Goal: Task Accomplishment & Management: Use online tool/utility

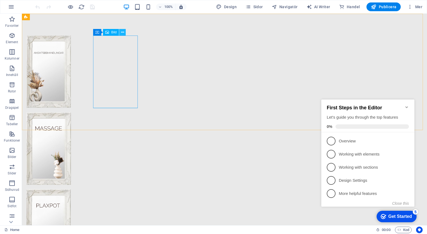
click at [122, 32] on icon at bounding box center [122, 33] width 3 height 6
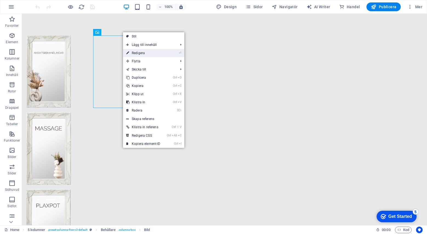
click at [147, 51] on link "⏎ Redigera" at bounding box center [143, 53] width 41 height 8
select select "px"
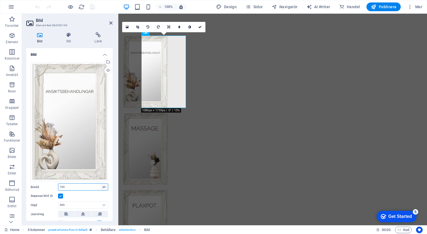
click at [103, 184] on select "Standard auto px rem % em vh vw" at bounding box center [104, 187] width 8 height 7
select select "default"
click at [100, 184] on select "Standard auto px rem % em vh vw" at bounding box center [104, 187] width 8 height 7
select select "DISABLED_OPTION_VALUE"
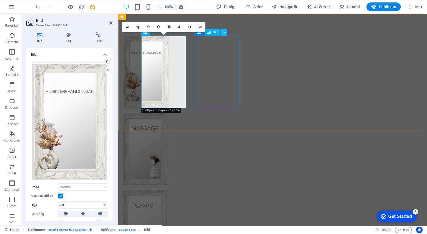
click at [224, 32] on icon at bounding box center [224, 33] width 3 height 6
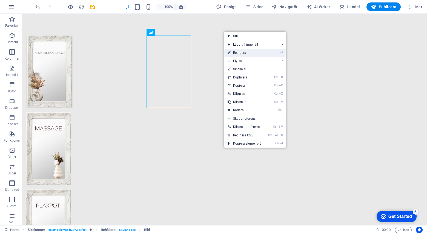
click at [242, 52] on link "⏎ Redigera" at bounding box center [244, 53] width 41 height 8
select select "px"
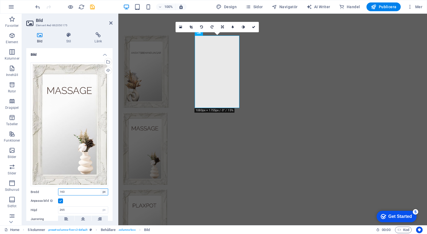
click at [102, 190] on select "Standard auto px rem % em vh vw" at bounding box center [104, 192] width 8 height 7
select select "default"
click at [100, 189] on select "Standard auto px rem % em vh vw" at bounding box center [104, 192] width 8 height 7
select select "DISABLED_OPTION_VALUE"
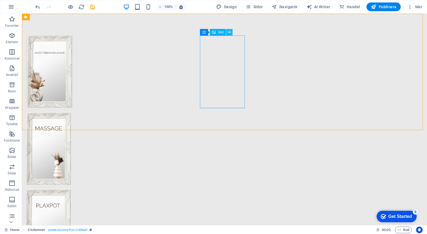
click at [230, 32] on icon at bounding box center [229, 33] width 3 height 6
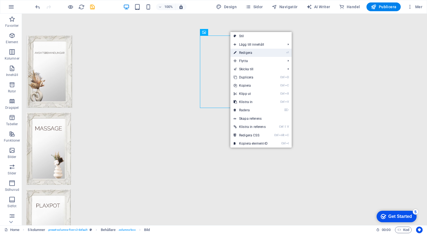
click at [246, 52] on link "⏎ Redigera" at bounding box center [250, 53] width 41 height 8
select select "px"
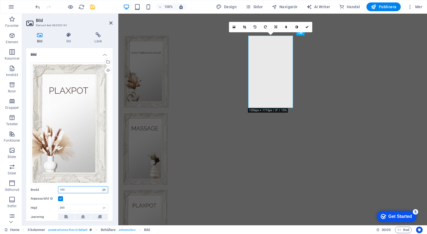
click at [103, 187] on select "Standard auto px rem % em vh vw" at bounding box center [104, 190] width 8 height 7
select select "default"
click at [100, 187] on select "Standard auto px rem % em vh vw" at bounding box center [104, 190] width 8 height 7
select select "DISABLED_OPTION_VALUE"
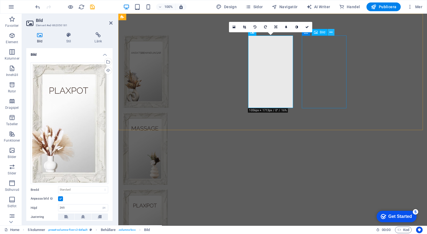
click at [330, 31] on icon at bounding box center [331, 33] width 3 height 6
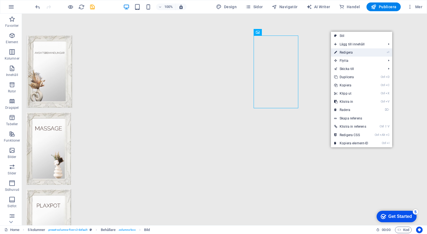
click at [344, 52] on link "⏎ Redigera" at bounding box center [351, 52] width 41 height 8
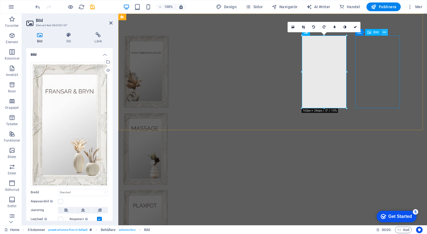
click at [385, 32] on icon at bounding box center [384, 33] width 3 height 6
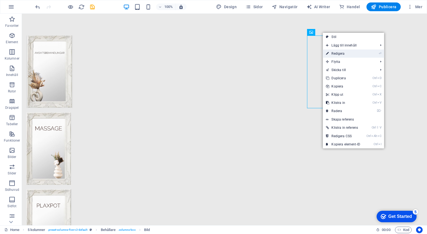
click at [337, 53] on link "⏎ Redigera" at bounding box center [343, 54] width 41 height 8
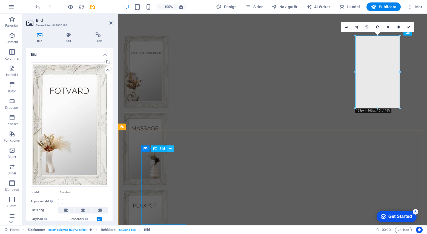
click at [171, 149] on icon at bounding box center [170, 149] width 3 height 6
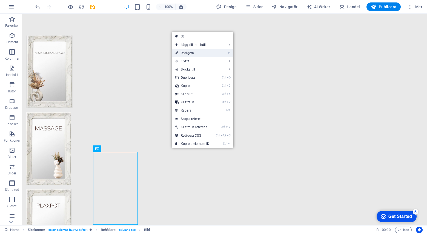
click at [191, 53] on link "⏎ Redigera" at bounding box center [192, 53] width 41 height 8
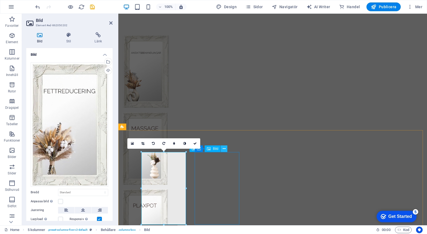
click at [224, 149] on icon at bounding box center [224, 149] width 3 height 6
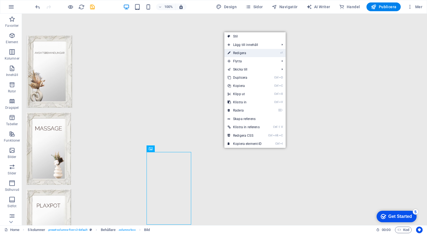
click at [241, 53] on link "⏎ Redigera" at bounding box center [244, 53] width 41 height 8
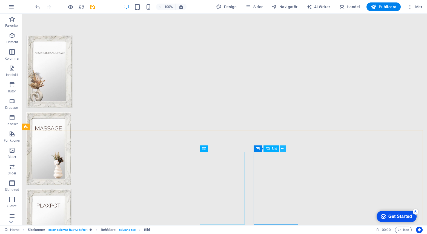
click at [282, 148] on icon at bounding box center [282, 149] width 3 height 6
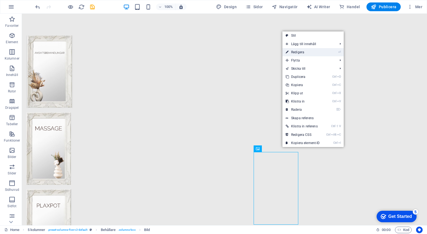
click at [300, 53] on link "⏎ Redigera" at bounding box center [302, 52] width 41 height 8
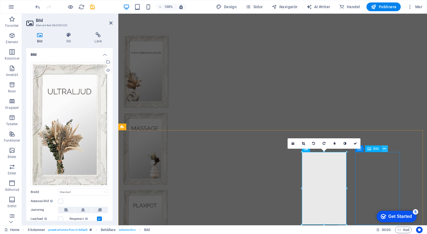
click at [383, 148] on icon at bounding box center [384, 149] width 3 height 6
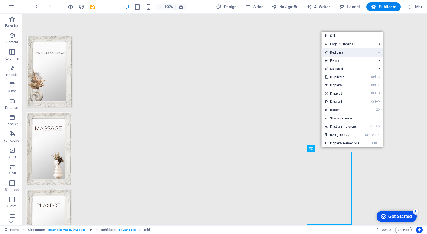
click at [338, 51] on link "⏎ Redigera" at bounding box center [341, 52] width 41 height 8
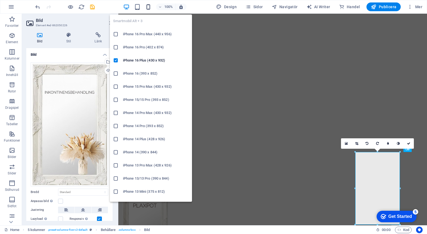
click at [149, 7] on icon "button" at bounding box center [148, 7] width 6 height 6
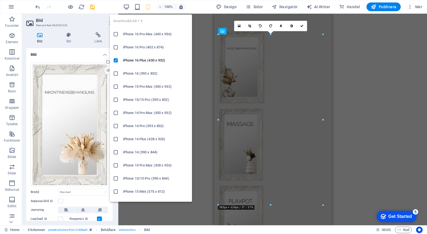
scroll to position [1247, 0]
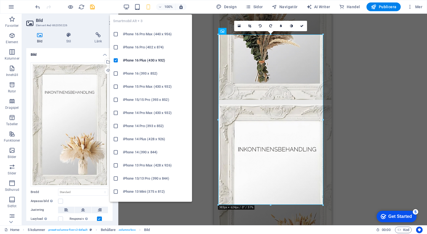
click at [149, 7] on icon "button" at bounding box center [148, 7] width 6 height 6
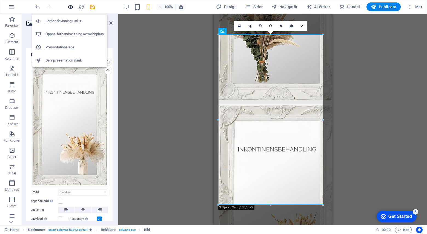
click at [68, 7] on icon "button" at bounding box center [70, 7] width 6 height 6
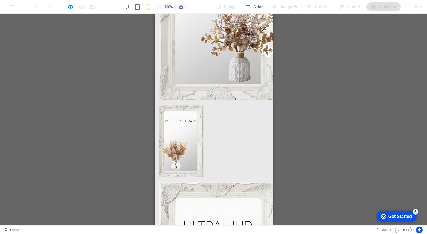
scroll to position [1028, 0]
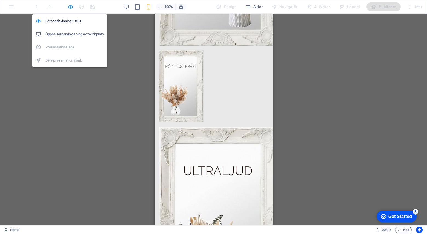
click at [71, 5] on icon "button" at bounding box center [70, 7] width 6 height 6
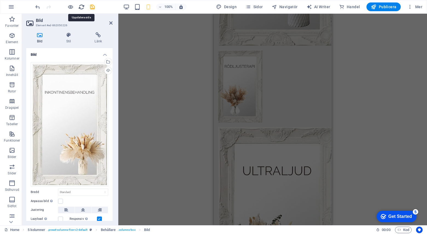
click at [81, 6] on icon "reload" at bounding box center [81, 7] width 6 height 6
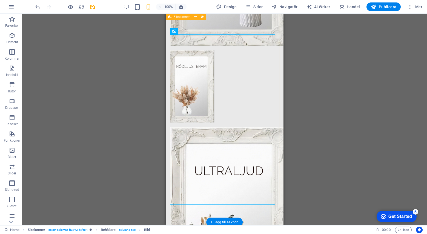
scroll to position [1247, 0]
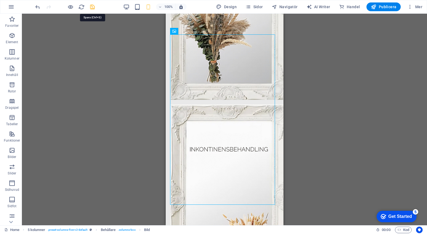
click at [93, 8] on icon "save" at bounding box center [92, 7] width 6 height 6
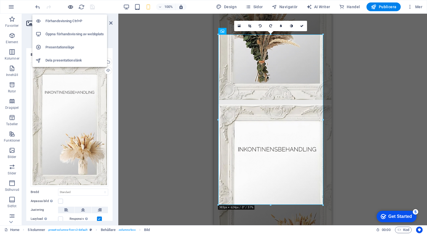
click at [71, 6] on icon "button" at bounding box center [70, 7] width 6 height 6
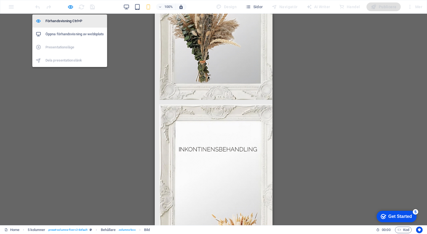
click at [65, 22] on h6 "Förhandsvisning Ctrl+P" at bounding box center [74, 21] width 58 height 7
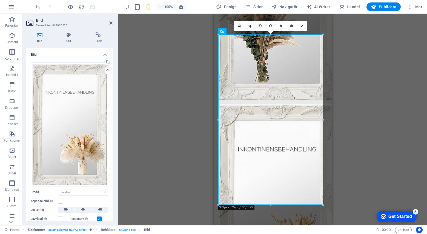
click at [200, 51] on div "Dra hit för att ersätta det befintliga innehållet. Tryck på "Ctrl" om du vill s…" at bounding box center [272, 120] width 309 height 212
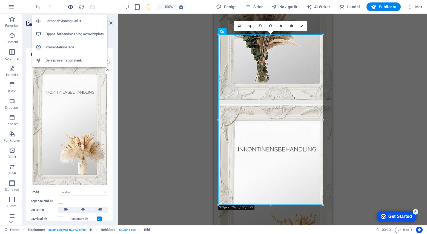
click at [69, 6] on icon "button" at bounding box center [70, 7] width 6 height 6
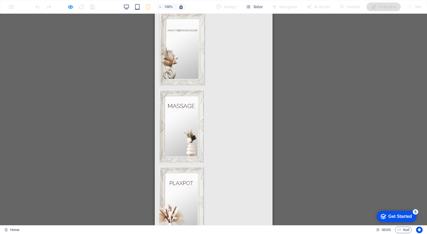
scroll to position [0, 0]
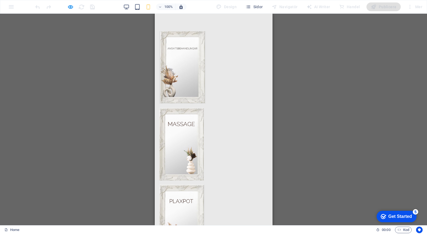
click at [181, 47] on img at bounding box center [182, 67] width 47 height 73
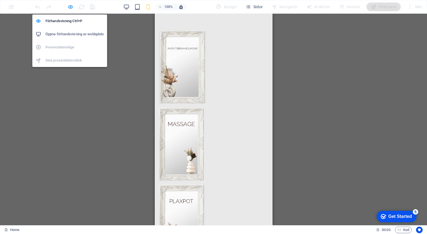
click at [71, 5] on icon "button" at bounding box center [70, 7] width 6 height 6
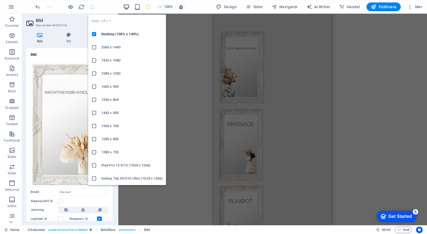
click at [128, 6] on icon "button" at bounding box center [126, 7] width 6 height 6
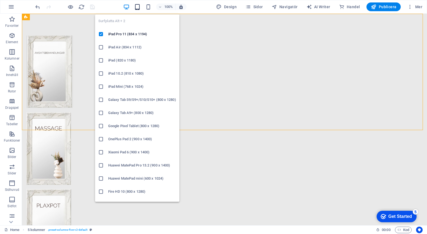
click at [139, 6] on icon "button" at bounding box center [137, 7] width 6 height 6
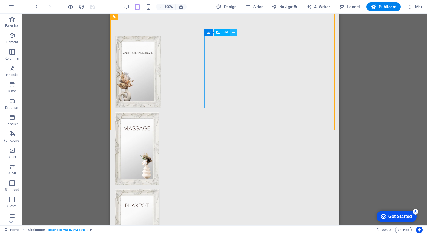
click at [235, 32] on icon at bounding box center [233, 33] width 3 height 6
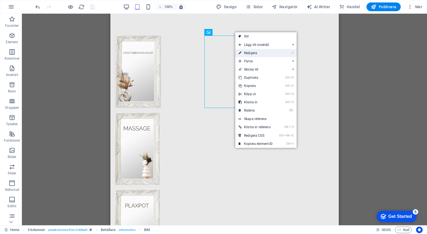
click at [256, 53] on link "⏎ Redigera" at bounding box center [255, 53] width 41 height 8
select select "px"
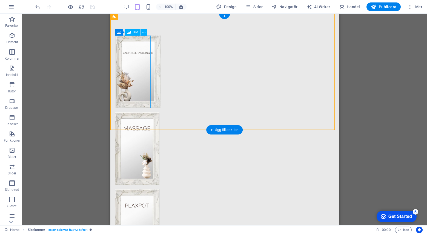
click at [137, 53] on figure at bounding box center [132, 72] width 37 height 73
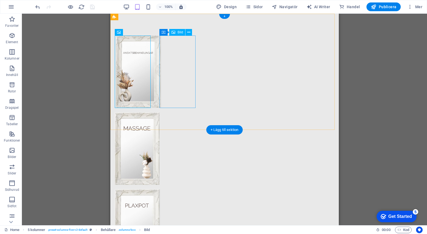
click at [151, 113] on figure at bounding box center [132, 149] width 37 height 73
select select "px"
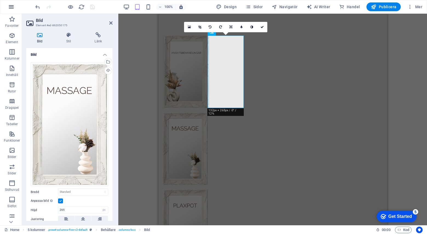
click at [12, 5] on icon "button" at bounding box center [11, 7] width 7 height 7
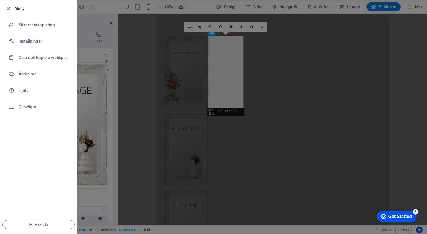
click at [7, 8] on icon "button" at bounding box center [8, 8] width 6 height 6
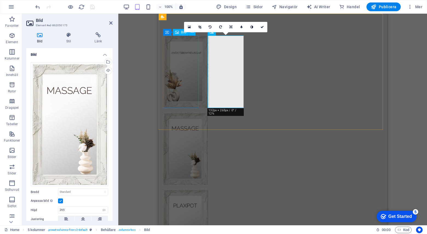
click at [185, 74] on figure at bounding box center [181, 72] width 37 height 73
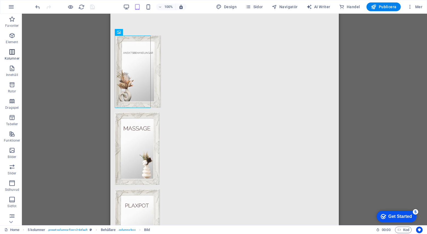
click at [10, 53] on icon "button" at bounding box center [12, 52] width 7 height 7
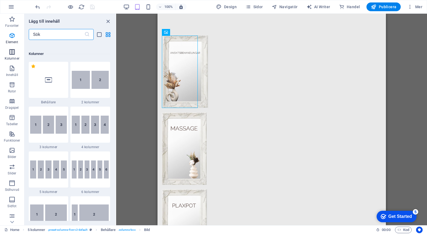
scroll to position [271, 0]
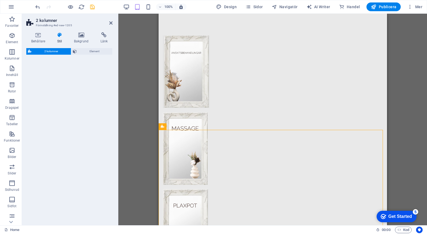
select select "rem"
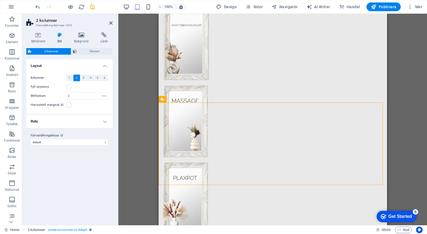
scroll to position [27, 0]
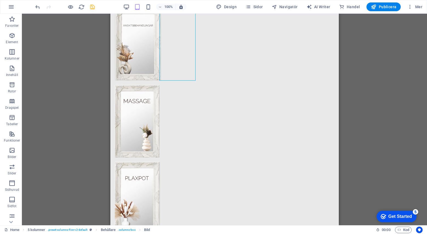
drag, startPoint x: 177, startPoint y: 37, endPoint x: 176, endPoint y: 137, distance: 100.3
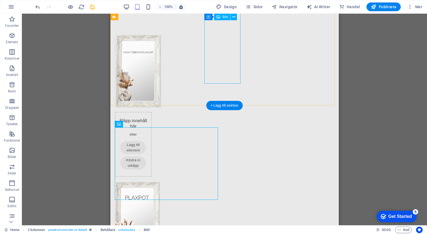
scroll to position [0, 0]
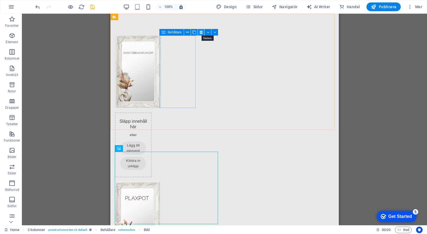
click at [201, 30] on icon at bounding box center [201, 33] width 3 height 6
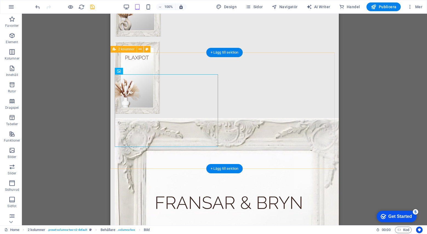
scroll to position [82, 0]
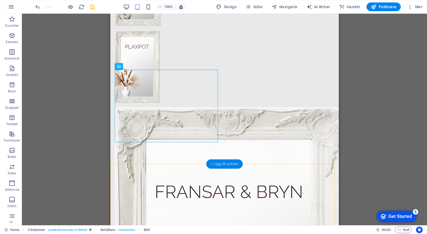
click at [211, 164] on div "+ Lägg till sektion" at bounding box center [224, 164] width 37 height 9
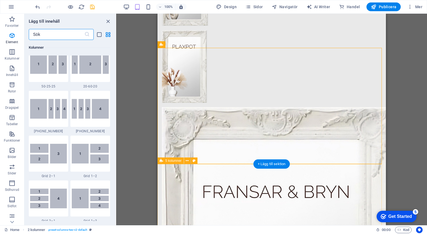
scroll to position [958, 0]
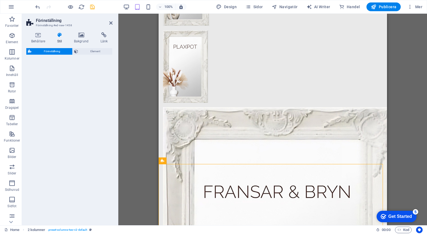
select select "rem"
select select "px"
select select "preset-text-with-image-v4-boxed"
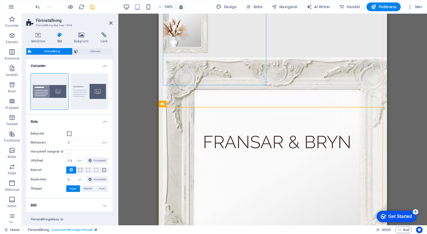
scroll to position [164, 0]
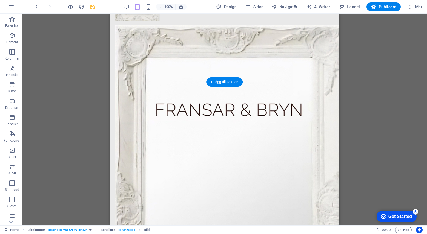
drag, startPoint x: 139, startPoint y: 26, endPoint x: 238, endPoint y: 127, distance: 141.2
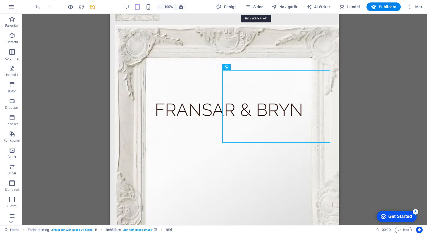
click at [255, 6] on span "Sidor" at bounding box center [253, 6] width 17 height 5
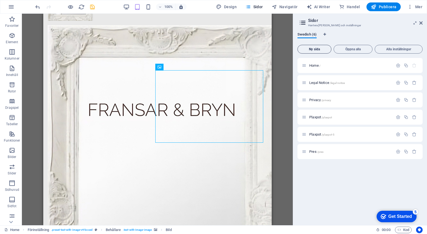
click at [316, 49] on span "Ny sida" at bounding box center [314, 49] width 29 height 3
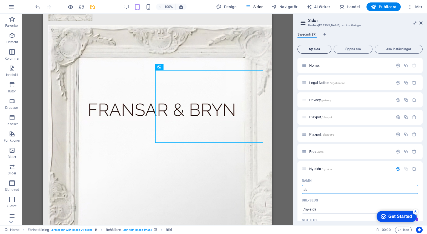
type input "ab"
type input "/ab"
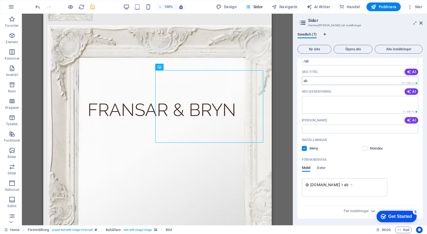
scroll to position [121, 0]
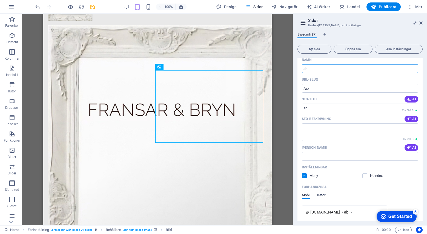
type input "ab"
click at [323, 195] on span "Dator" at bounding box center [321, 196] width 8 height 8
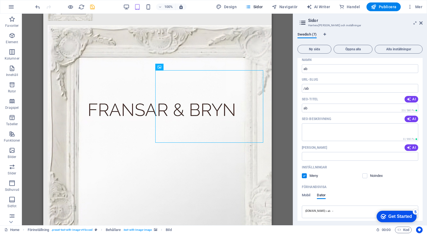
click at [393, 214] on div "Get Started" at bounding box center [400, 216] width 24 height 5
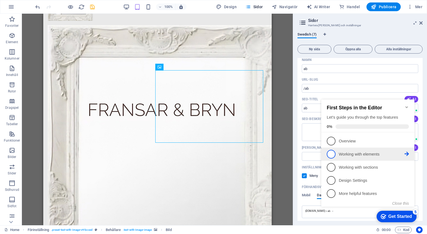
click at [333, 152] on span "2" at bounding box center [331, 154] width 9 height 9
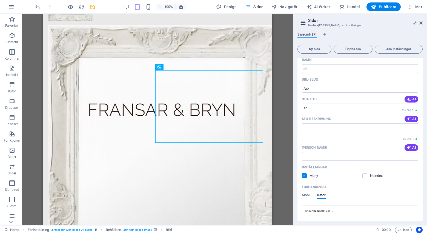
scroll to position [0, 0]
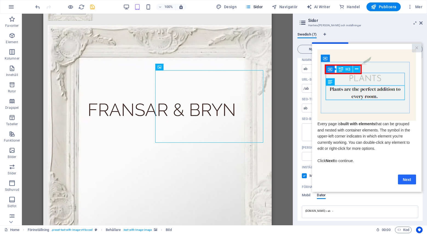
click at [410, 181] on link "Next" at bounding box center [407, 180] width 18 height 10
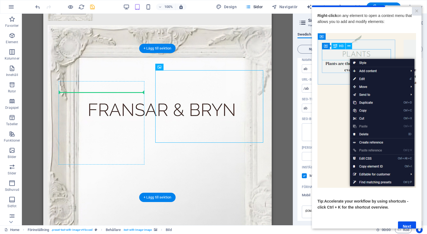
drag, startPoint x: 167, startPoint y: 90, endPoint x: 114, endPoint y: 107, distance: 54.6
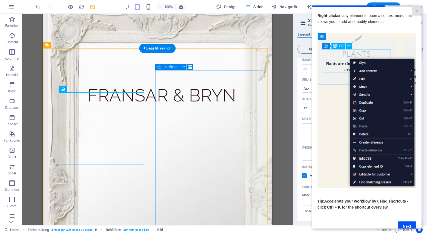
scroll to position [164, 0]
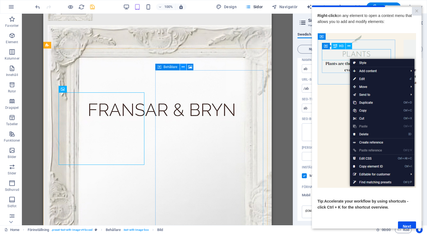
click at [184, 66] on icon at bounding box center [183, 67] width 3 height 6
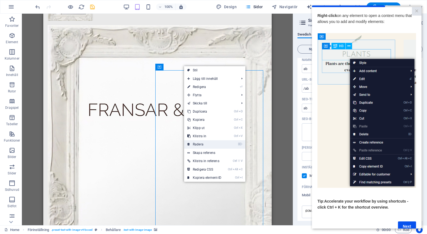
click at [201, 144] on link "⌦ Radera" at bounding box center [204, 145] width 41 height 8
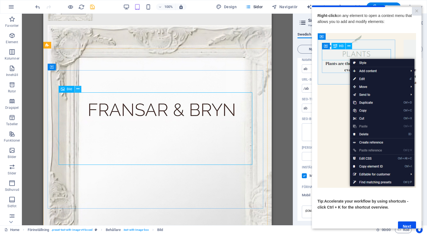
click at [78, 88] on icon at bounding box center [77, 89] width 3 height 6
click at [76, 88] on button at bounding box center [78, 89] width 7 height 7
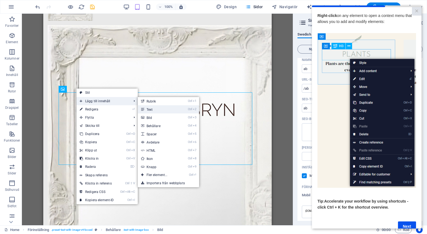
click at [152, 109] on link "Ctrl 2 Text" at bounding box center [158, 109] width 41 height 8
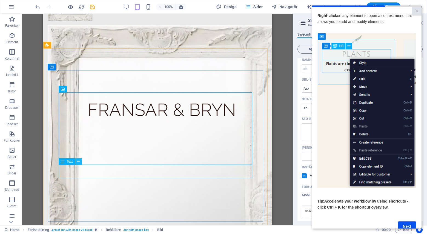
click at [78, 161] on icon at bounding box center [78, 162] width 3 height 6
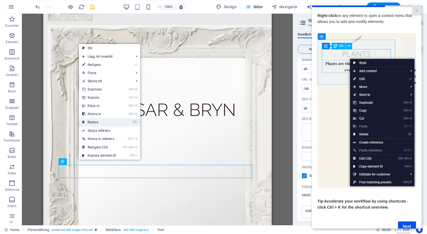
click at [97, 122] on link "⌦ Radera" at bounding box center [99, 122] width 41 height 8
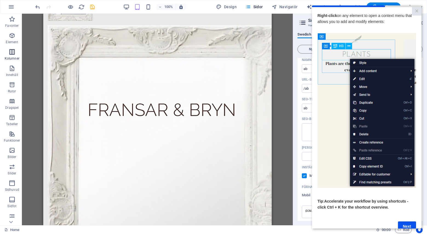
click at [12, 50] on icon "button" at bounding box center [12, 52] width 7 height 7
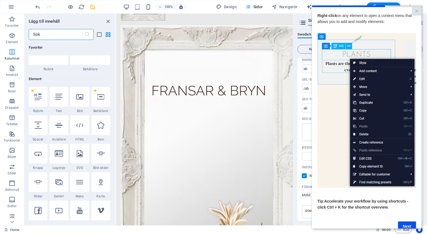
scroll to position [271, 0]
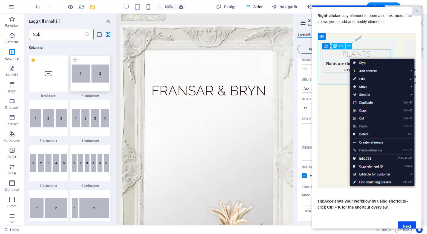
click at [94, 78] on img at bounding box center [90, 74] width 37 height 18
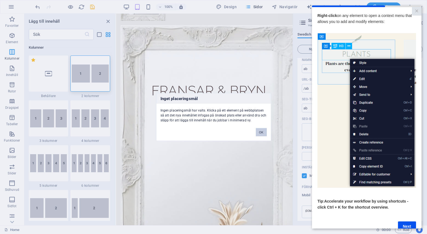
click at [263, 130] on button "OK" at bounding box center [261, 132] width 11 height 8
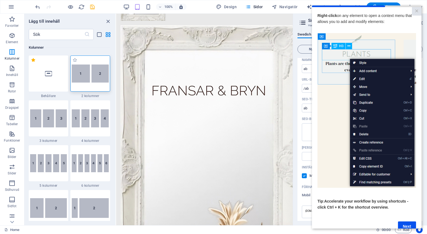
click at [89, 77] on img at bounding box center [90, 74] width 37 height 18
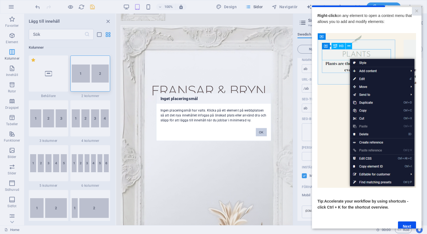
click at [260, 130] on button "OK" at bounding box center [261, 132] width 11 height 8
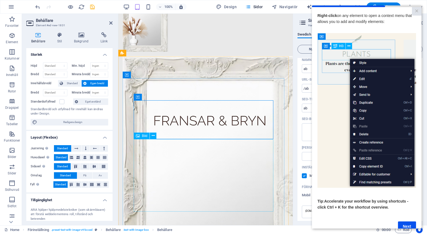
scroll to position [192, 0]
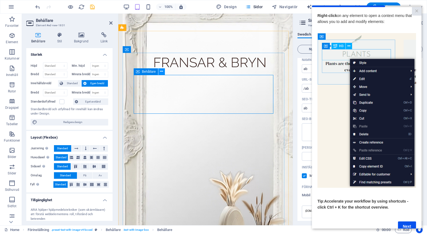
click at [162, 70] on icon at bounding box center [161, 72] width 3 height 6
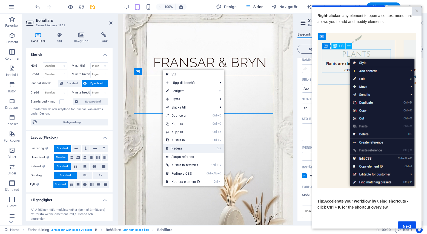
click at [178, 148] on link "⌦ Radera" at bounding box center [183, 149] width 41 height 8
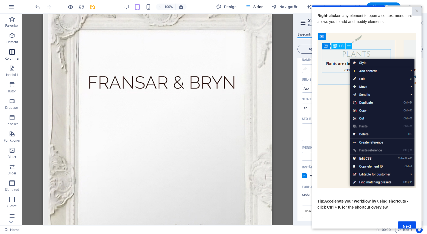
click at [14, 51] on icon "button" at bounding box center [12, 52] width 7 height 7
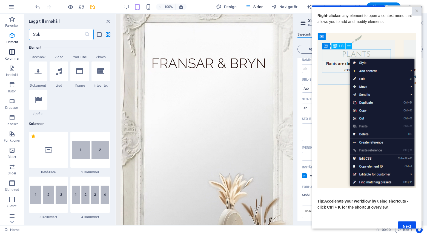
scroll to position [271, 0]
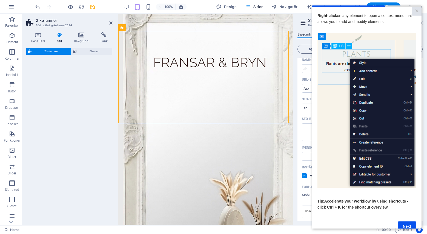
select select "rem"
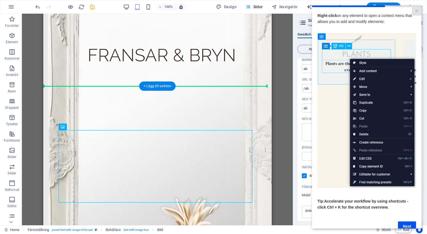
scroll to position [209, 0]
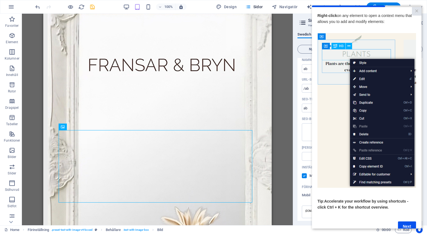
drag, startPoint x: 86, startPoint y: 166, endPoint x: 91, endPoint y: 45, distance: 121.7
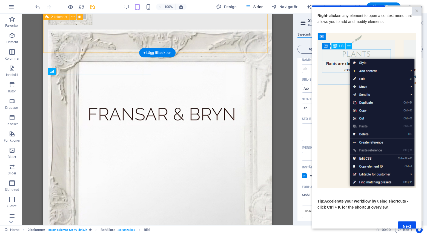
scroll to position [154, 0]
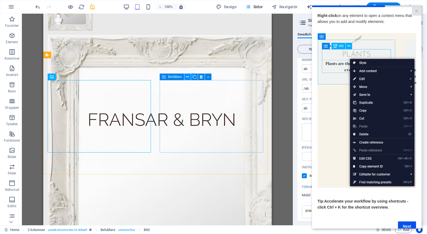
click at [187, 75] on icon at bounding box center [187, 77] width 3 height 6
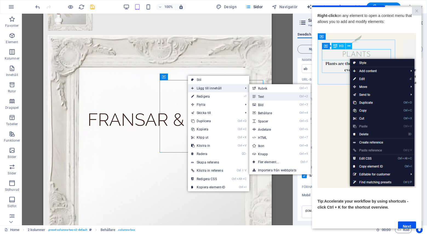
click at [264, 97] on link "Ctrl 2 Text" at bounding box center [269, 97] width 41 height 8
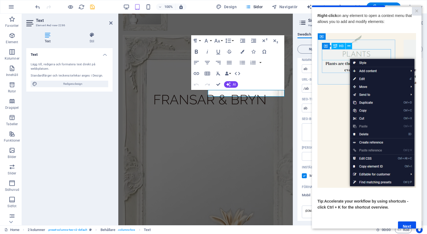
click at [197, 50] on icon "button" at bounding box center [196, 52] width 3 height 4
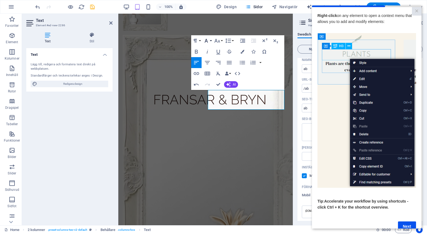
click at [208, 41] on icon "button" at bounding box center [206, 41] width 7 height 7
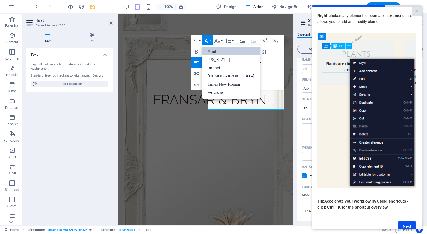
scroll to position [0, 0]
click at [215, 93] on link "Verdana" at bounding box center [231, 92] width 58 height 8
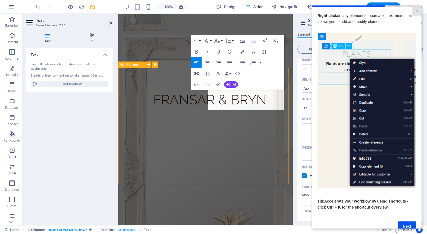
drag, startPoint x: 271, startPoint y: 105, endPoint x: 206, endPoint y: 95, distance: 65.8
click at [210, 39] on button "Font Family" at bounding box center [207, 40] width 10 height 11
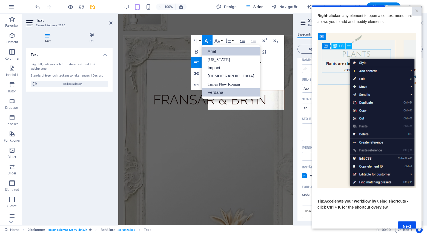
click at [219, 92] on link "Verdana" at bounding box center [231, 92] width 58 height 8
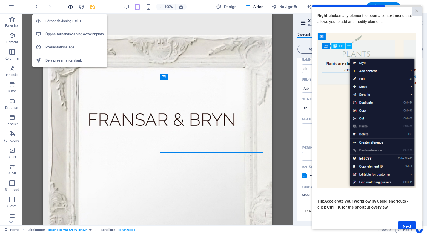
click at [70, 7] on icon "button" at bounding box center [70, 7] width 6 height 6
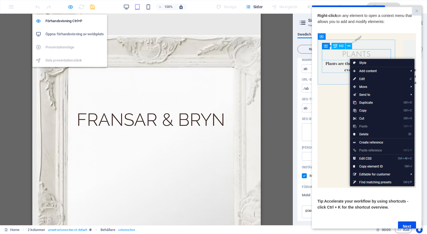
click at [71, 5] on icon "button" at bounding box center [70, 7] width 6 height 6
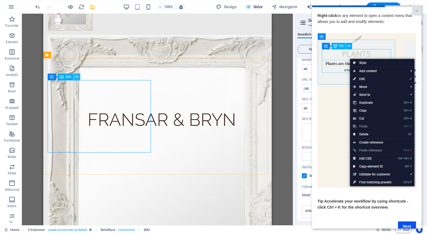
click at [78, 76] on icon at bounding box center [76, 77] width 3 height 6
click at [73, 54] on icon at bounding box center [72, 55] width 3 height 6
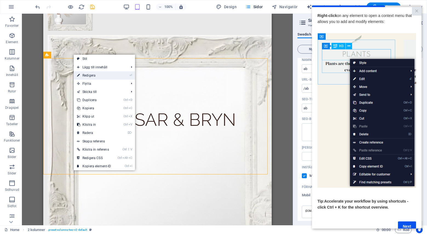
click at [105, 75] on link "⏎ Redigera" at bounding box center [94, 75] width 41 height 8
select select "rem"
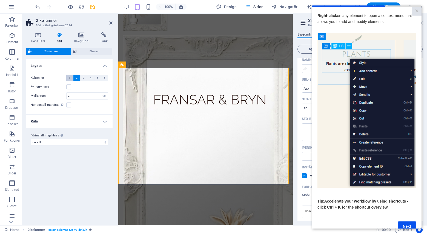
click at [70, 78] on span "1" at bounding box center [70, 78] width 2 height 7
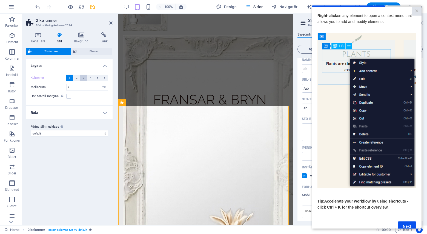
click at [84, 77] on span "3" at bounding box center [84, 78] width 2 height 7
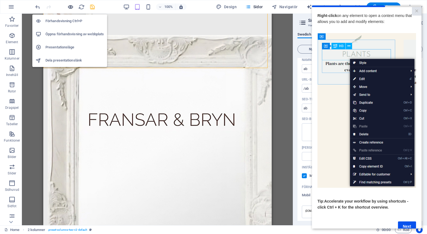
click at [69, 6] on icon "button" at bounding box center [70, 7] width 6 height 6
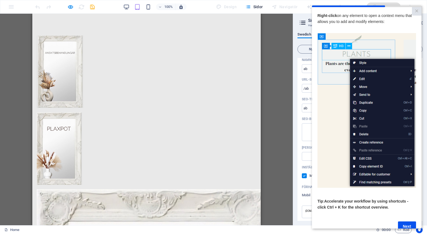
scroll to position [27, 0]
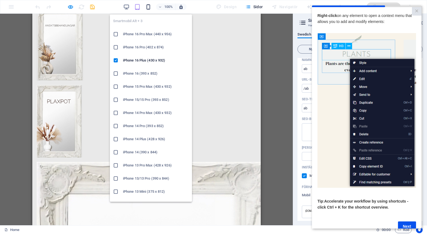
click at [148, 7] on icon "button" at bounding box center [148, 7] width 6 height 6
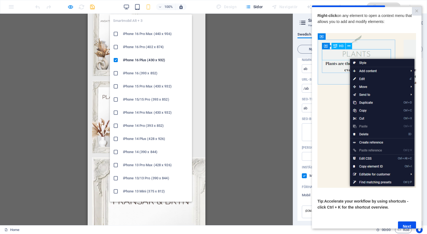
scroll to position [0, 0]
click at [146, 33] on h6 "iPhone 16 Pro Max (440 x 956)" at bounding box center [156, 34] width 66 height 7
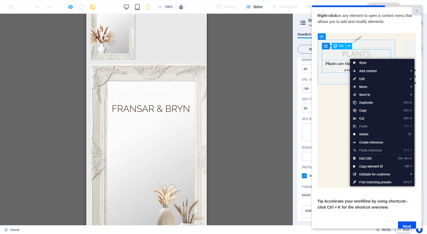
scroll to position [27, 0]
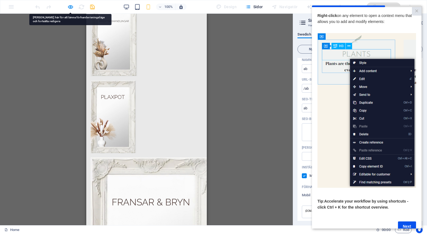
drag, startPoint x: 116, startPoint y: 114, endPoint x: 188, endPoint y: 71, distance: 83.4
click at [188, 71] on figure at bounding box center [146, 40] width 112 height 73
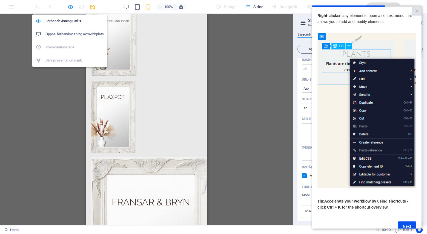
click at [70, 5] on icon "button" at bounding box center [70, 7] width 6 height 6
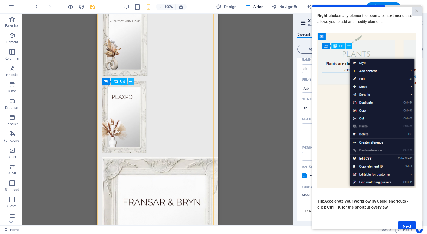
click at [131, 81] on icon at bounding box center [130, 82] width 3 height 6
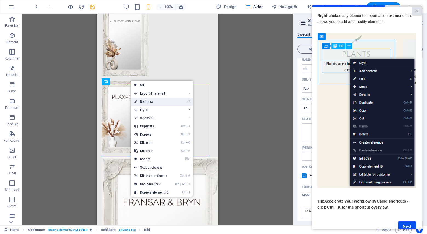
click at [148, 101] on link "⏎ Redigera" at bounding box center [151, 102] width 41 height 8
select select "px"
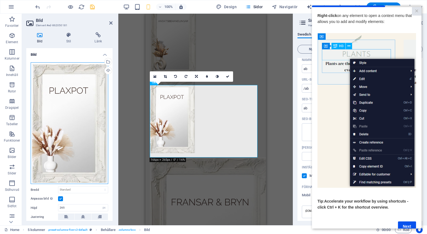
click at [76, 140] on div "Dra filer hit, klicka för att välja filer eller välj filer från Filer eller vår…" at bounding box center [70, 123] width 78 height 122
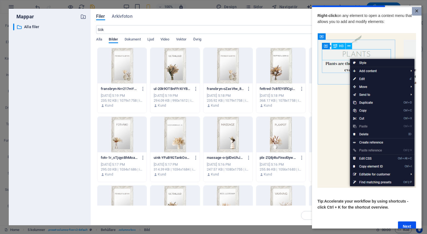
click at [416, 9] on link "×" at bounding box center [417, 11] width 10 height 8
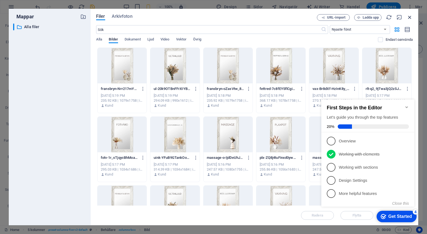
scroll to position [0, 0]
click at [409, 18] on icon "button" at bounding box center [410, 17] width 6 height 6
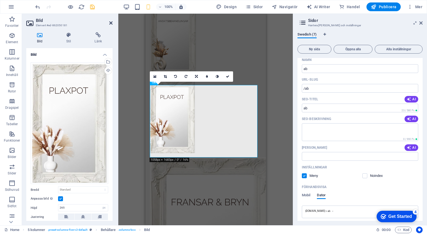
click at [111, 22] on icon at bounding box center [110, 23] width 3 height 4
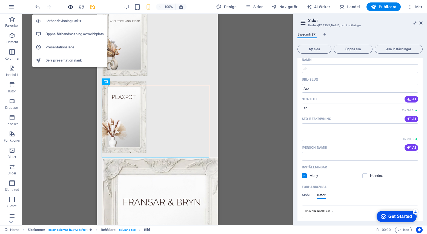
click at [69, 5] on icon "button" at bounding box center [70, 7] width 6 height 6
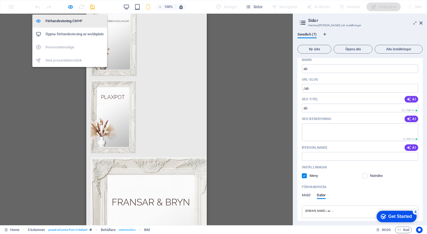
click at [72, 19] on h6 "Förhandsvisning Ctrl+P" at bounding box center [74, 21] width 58 height 7
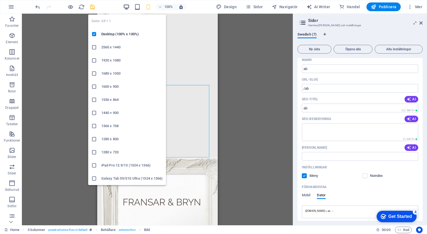
click at [127, 7] on icon "button" at bounding box center [126, 7] width 6 height 6
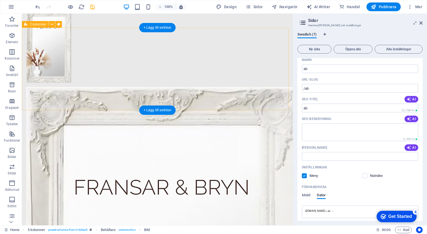
scroll to position [192, 0]
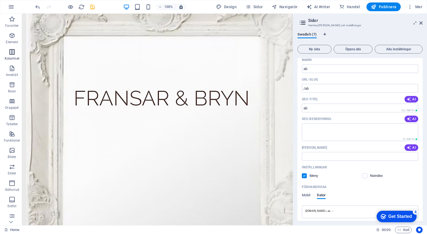
click at [12, 52] on icon "button" at bounding box center [12, 52] width 7 height 7
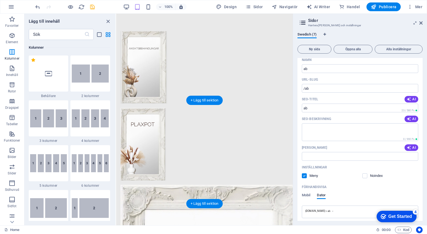
scroll to position [0, 0]
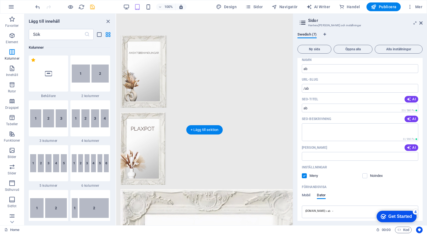
drag, startPoint x: 131, startPoint y: 65, endPoint x: 143, endPoint y: 171, distance: 106.7
click at [137, 68] on figure at bounding box center [134, 72] width 27 height 73
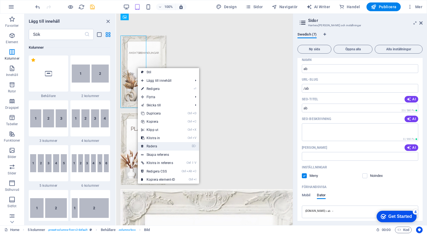
click at [156, 146] on link "⌦ Radera" at bounding box center [158, 146] width 41 height 8
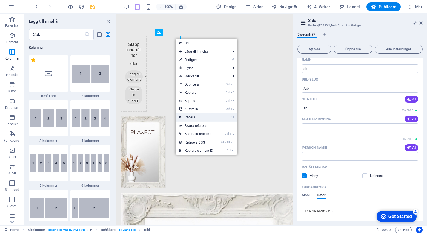
click at [193, 118] on link "⌦ Radera" at bounding box center [196, 117] width 41 height 8
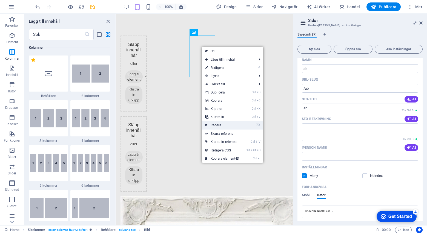
click at [221, 125] on link "⌦ Radera" at bounding box center [222, 125] width 41 height 8
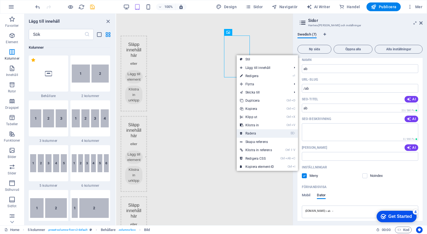
click at [257, 134] on link "⌦ Radera" at bounding box center [257, 134] width 41 height 8
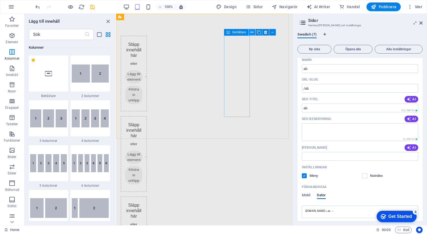
click at [252, 31] on icon at bounding box center [251, 33] width 3 height 6
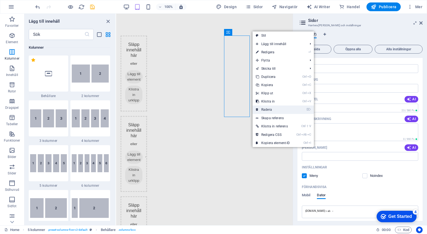
click at [270, 110] on link "⌦ Radera" at bounding box center [273, 110] width 41 height 8
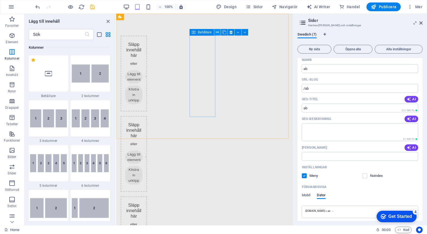
click at [217, 31] on icon at bounding box center [217, 33] width 3 height 6
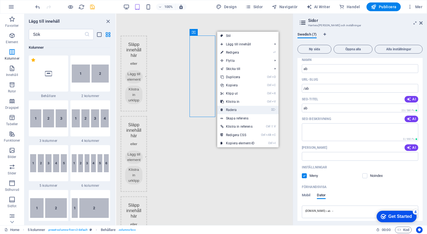
click at [234, 108] on link "⌦ Radera" at bounding box center [237, 110] width 41 height 8
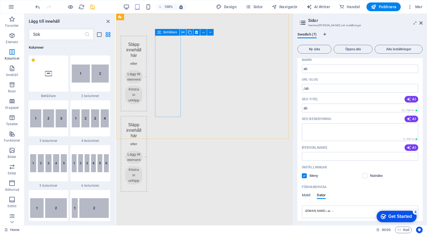
click at [183, 31] on icon at bounding box center [182, 33] width 3 height 6
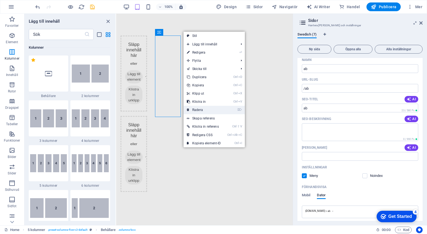
click at [198, 109] on link "⌦ Radera" at bounding box center [204, 110] width 41 height 8
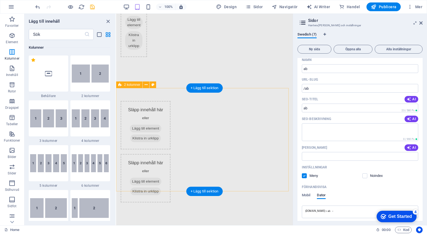
scroll to position [27, 0]
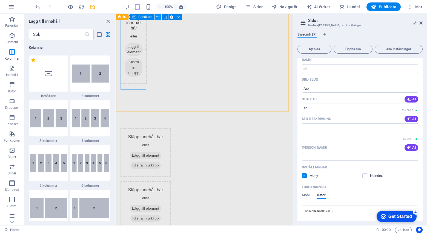
click at [157, 16] on icon at bounding box center [157, 17] width 3 height 6
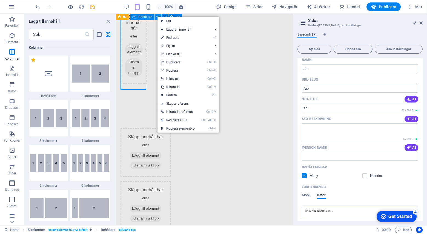
click at [157, 16] on icon at bounding box center [157, 17] width 3 height 6
click at [172, 95] on link "⌦ Radera" at bounding box center [178, 95] width 41 height 8
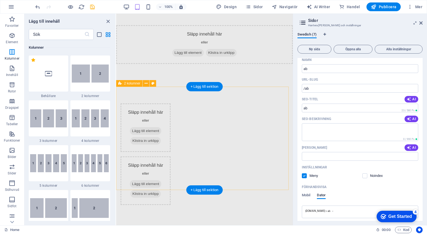
scroll to position [0, 0]
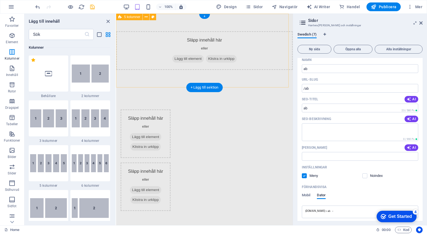
click at [189, 53] on div "Släpp innehåll här eller Lägg till element Klistra in urklipp" at bounding box center [204, 50] width 177 height 39
click at [145, 17] on icon at bounding box center [146, 17] width 3 height 6
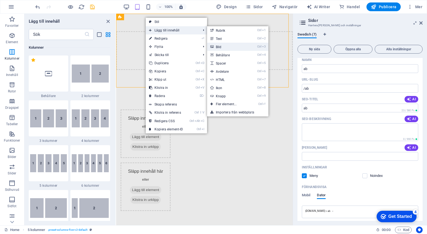
click at [221, 46] on link "Ctrl 3 Bild" at bounding box center [227, 47] width 41 height 8
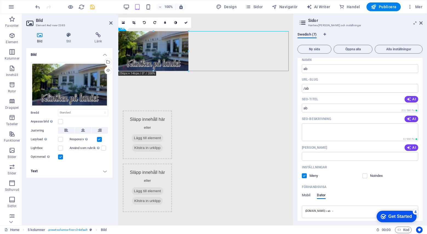
drag, startPoint x: 153, startPoint y: 51, endPoint x: 241, endPoint y: 68, distance: 89.6
type input "256"
select select "px"
click at [83, 130] on icon at bounding box center [83, 130] width 4 height 7
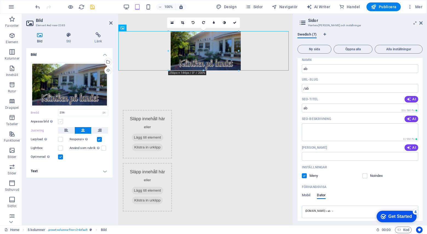
click at [59, 122] on label at bounding box center [60, 121] width 5 height 5
click at [0, 0] on input "Anpassa bild Anpassa bilden automatiskt att passa en bestämd bredd och höjd" at bounding box center [0, 0] width 0 height 0
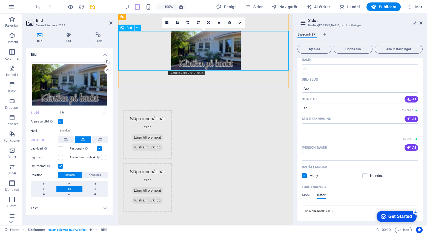
click at [243, 51] on figure at bounding box center [205, 50] width 174 height 39
click at [245, 46] on figure at bounding box center [205, 50] width 174 height 39
click at [228, 99] on div "Släpp innehåll här eller Lägg till element Klistra in urklipp Släpp innehåll hä…" at bounding box center [205, 161] width 174 height 146
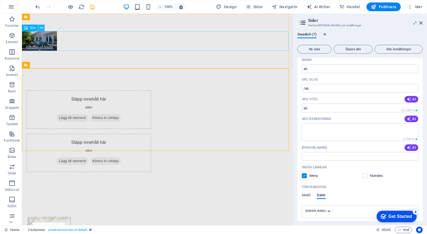
click at [41, 27] on icon at bounding box center [41, 28] width 3 height 6
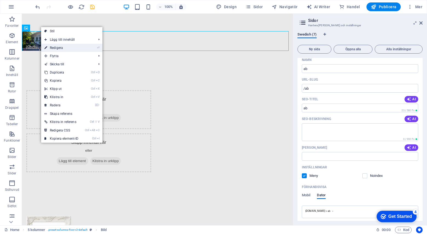
click at [56, 48] on link "⏎ Redigera" at bounding box center [61, 48] width 41 height 8
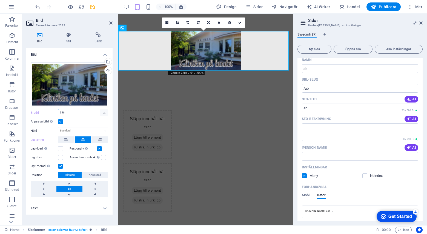
click at [105, 113] on select "Standard auto px rem % em vh vw" at bounding box center [104, 113] width 8 height 7
select select "default"
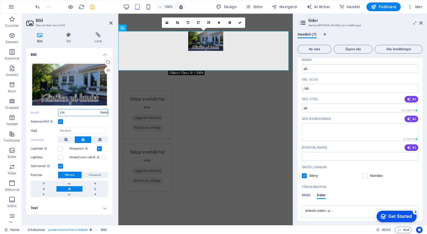
click at [100, 110] on select "Standard auto px rem % em vh vw" at bounding box center [104, 113] width 8 height 7
select select "DISABLED_OPTION_VALUE"
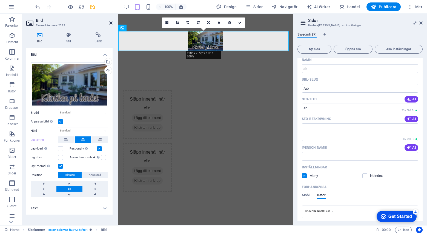
click at [110, 22] on icon at bounding box center [110, 23] width 3 height 4
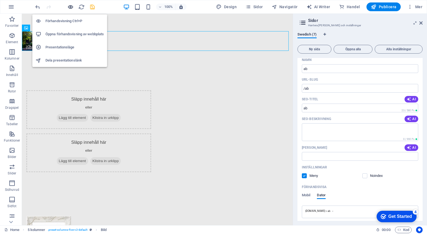
click at [71, 6] on icon "button" at bounding box center [70, 7] width 6 height 6
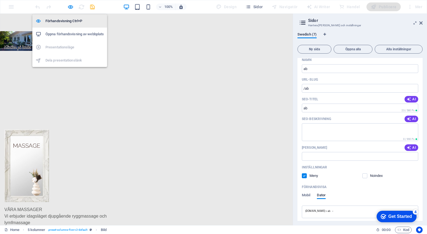
click at [61, 20] on h6 "Förhandsvisning Ctrl+P" at bounding box center [74, 21] width 58 height 7
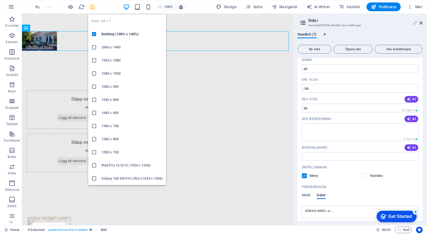
click at [128, 4] on icon "button" at bounding box center [126, 7] width 6 height 6
click at [117, 34] on h6 "Desktop (100% x 100%)" at bounding box center [131, 34] width 61 height 7
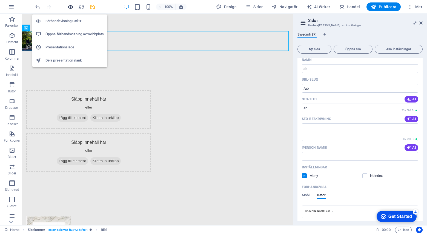
click at [69, 7] on icon "button" at bounding box center [70, 7] width 6 height 6
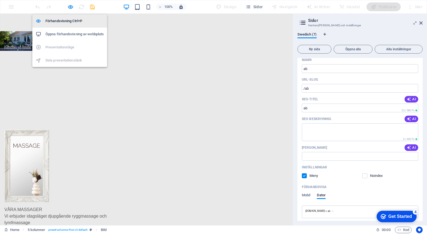
click at [62, 21] on h6 "Förhandsvisning Ctrl+P" at bounding box center [74, 21] width 58 height 7
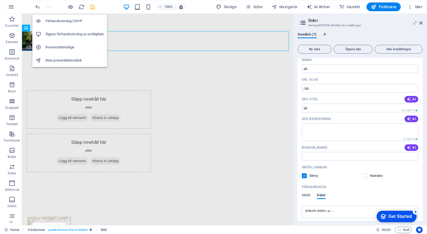
click at [62, 21] on h6 "Förhandsvisning Ctrl+P" at bounding box center [74, 21] width 58 height 7
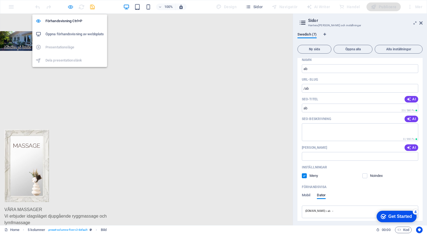
click at [69, 7] on icon "button" at bounding box center [70, 7] width 6 height 6
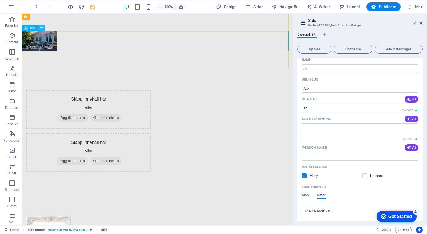
click at [42, 27] on icon at bounding box center [41, 28] width 3 height 6
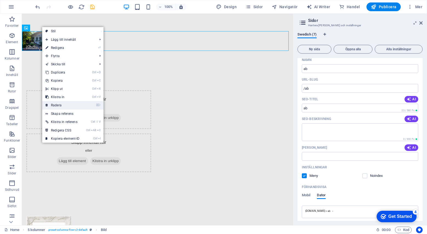
click at [61, 102] on link "⌦ Radera" at bounding box center [62, 105] width 41 height 8
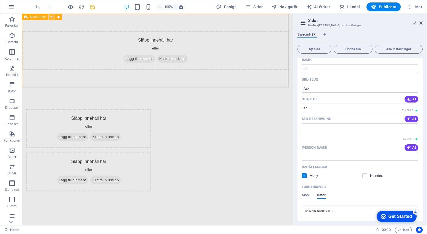
click at [52, 16] on icon at bounding box center [51, 17] width 3 height 6
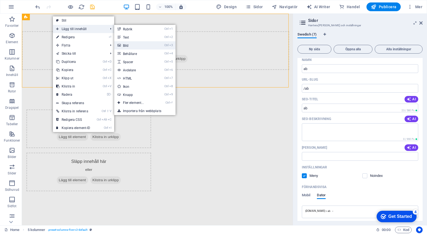
click at [129, 45] on link "Ctrl 3 Bild" at bounding box center [134, 45] width 41 height 8
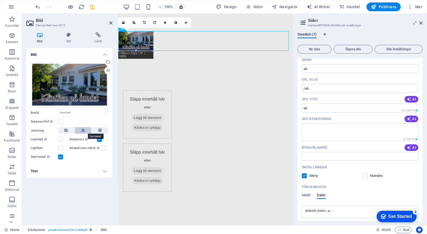
click at [84, 131] on icon at bounding box center [83, 130] width 4 height 7
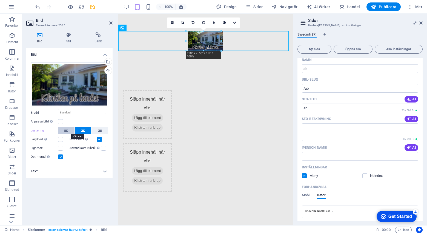
click at [68, 129] on button at bounding box center [66, 130] width 16 height 7
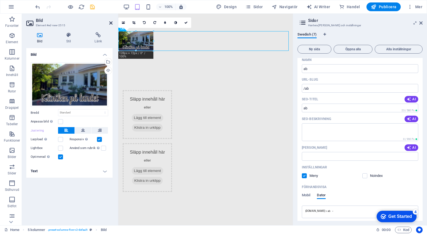
click at [112, 22] on icon at bounding box center [110, 23] width 3 height 4
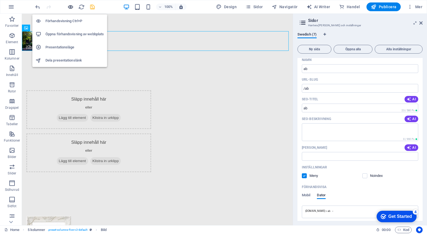
click at [70, 6] on icon "button" at bounding box center [70, 7] width 6 height 6
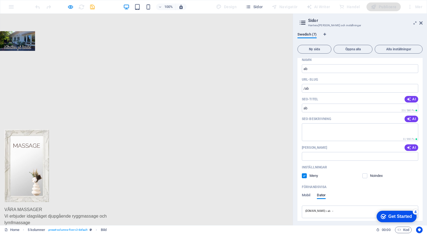
click at [164, 37] on figure at bounding box center [133, 41] width 267 height 20
